Goal: Information Seeking & Learning: Learn about a topic

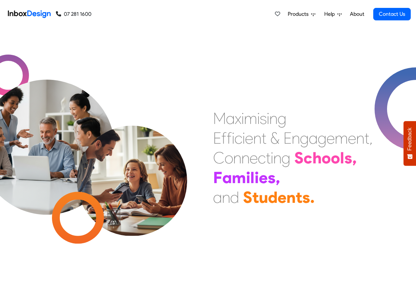
click at [305, 14] on span "Products" at bounding box center [299, 14] width 23 height 8
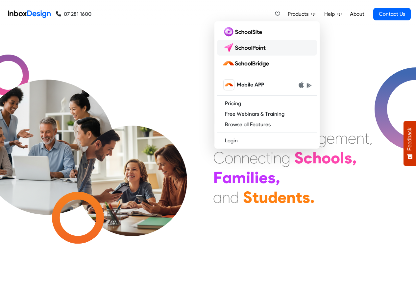
click at [239, 48] on img at bounding box center [245, 47] width 46 height 11
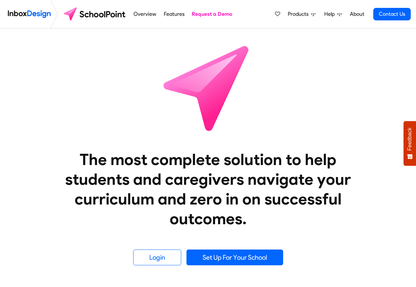
click at [139, 15] on link "Overview" at bounding box center [145, 14] width 26 height 13
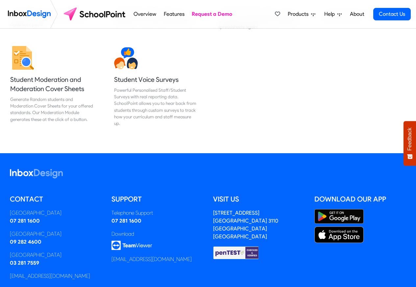
scroll to position [829, 0]
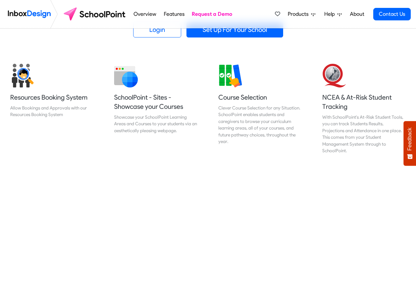
scroll to position [276, 0]
